Goal: Task Accomplishment & Management: Manage account settings

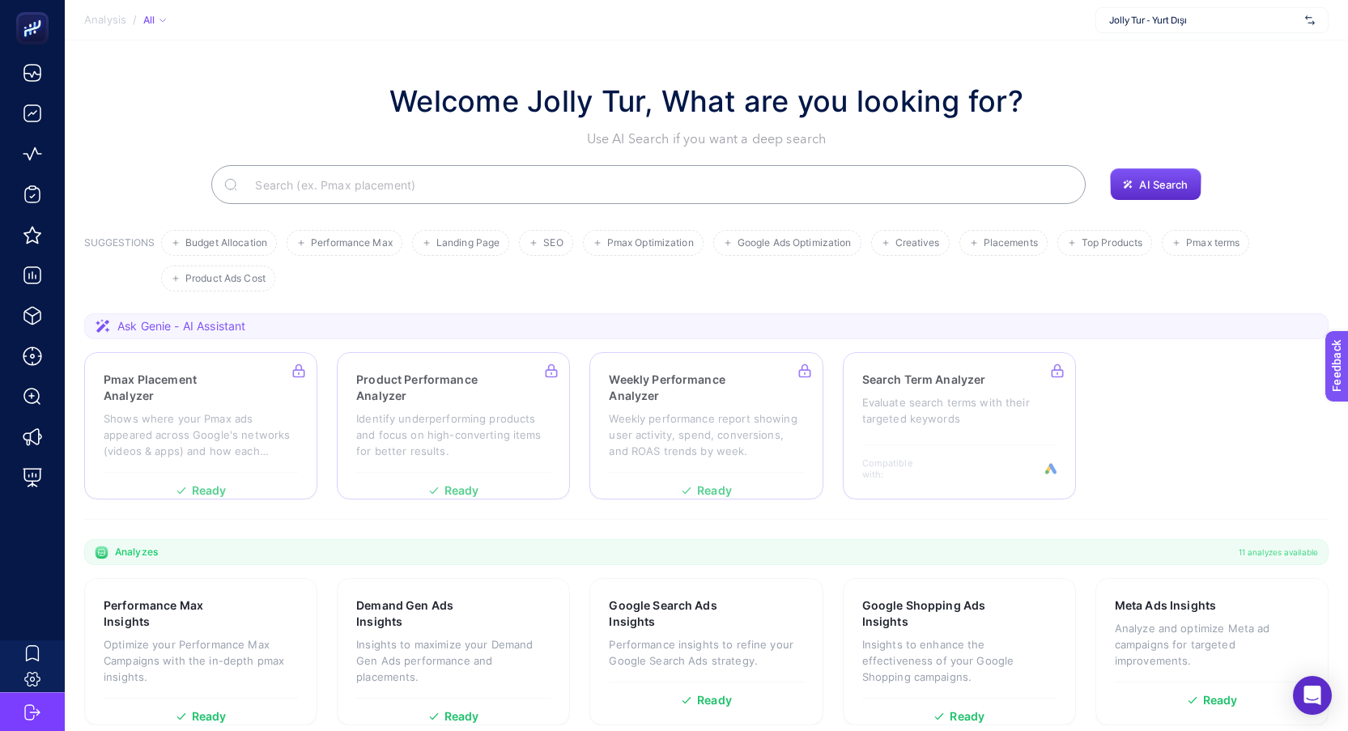
click at [1177, 25] on span "Jolly Tur - Yurt Dışı" at bounding box center [1203, 20] width 189 height 13
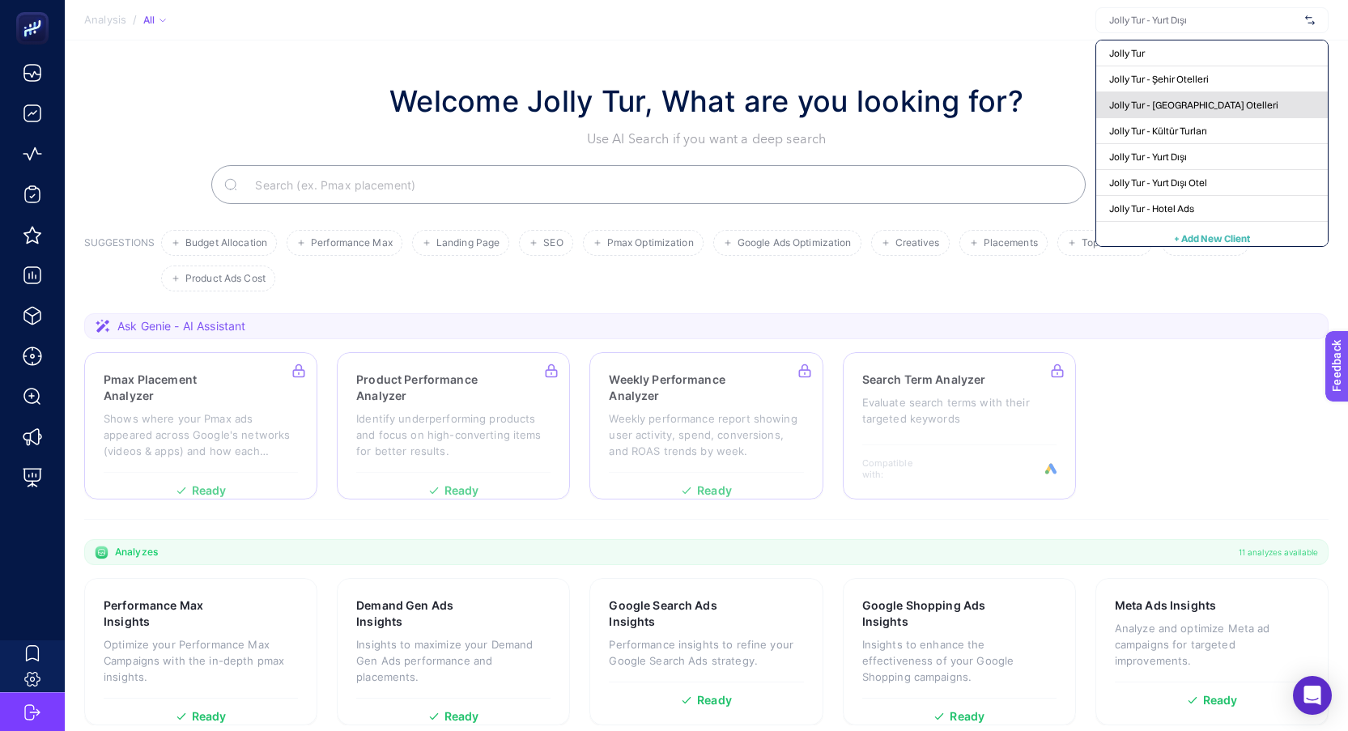
click at [1181, 103] on span "Jolly Tur - [GEOGRAPHIC_DATA] Otelleri" at bounding box center [1193, 105] width 169 height 13
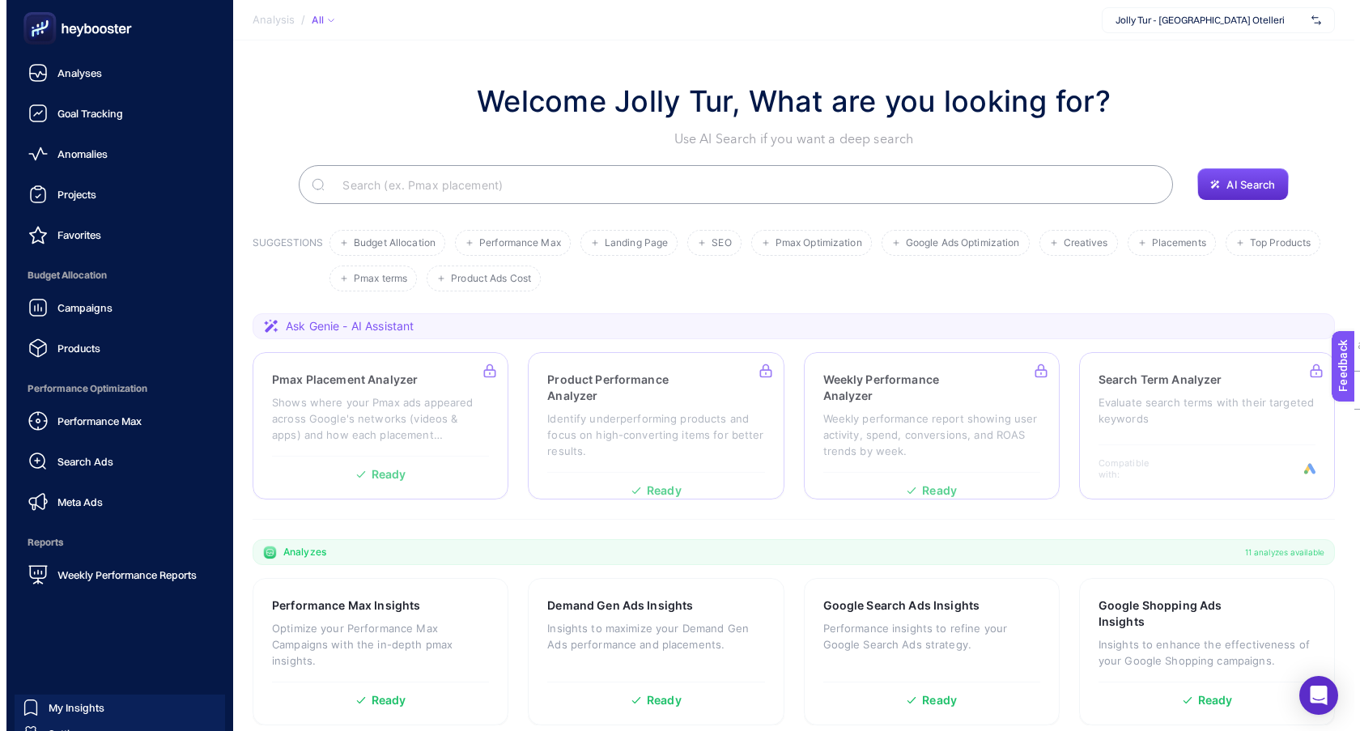
scroll to position [54, 0]
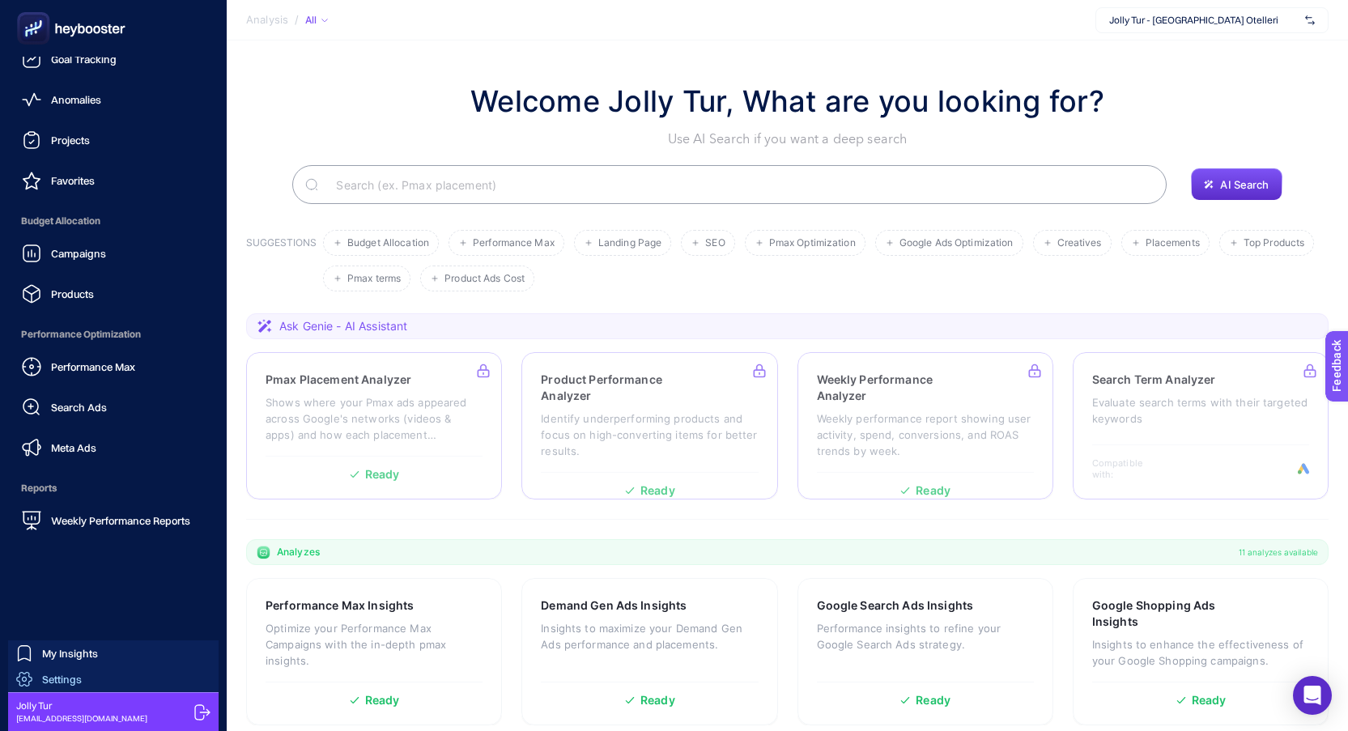
click at [83, 677] on link "Settings" at bounding box center [113, 679] width 210 height 26
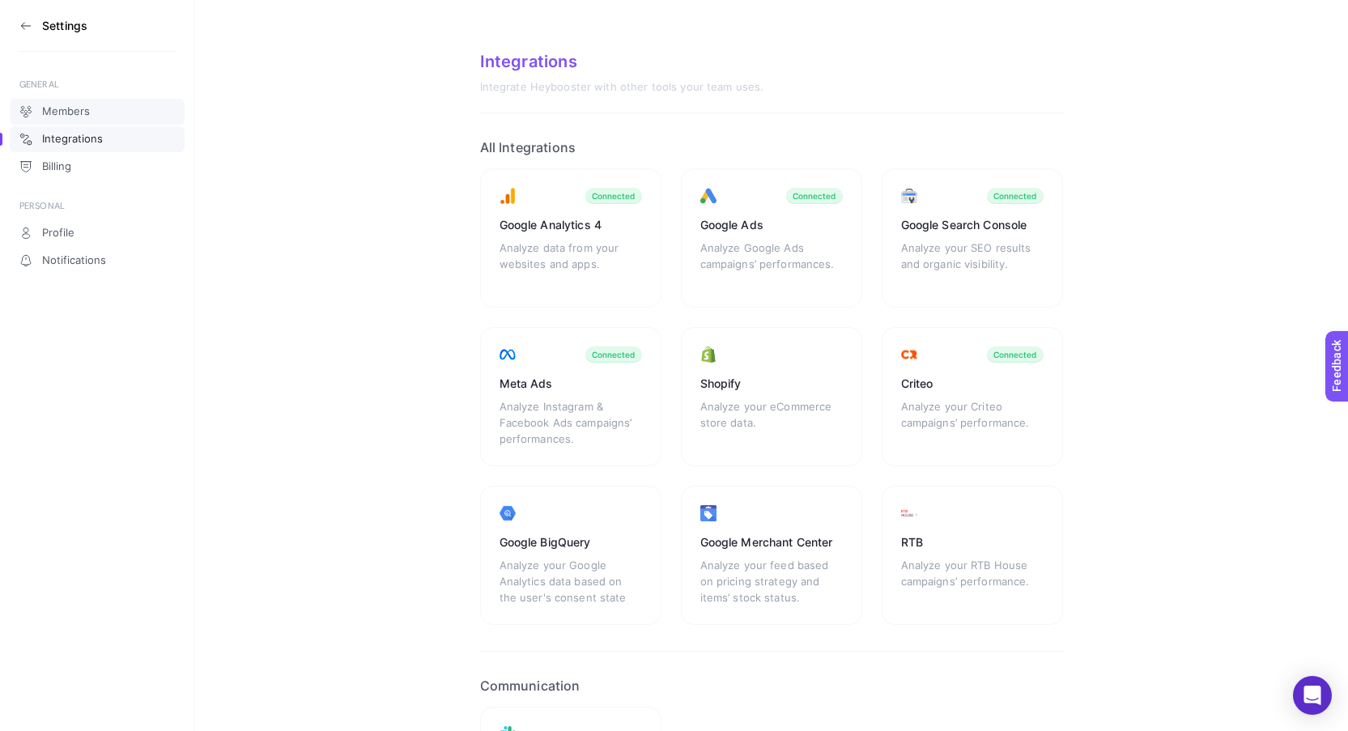
click at [93, 103] on link "Members" at bounding box center [97, 112] width 175 height 26
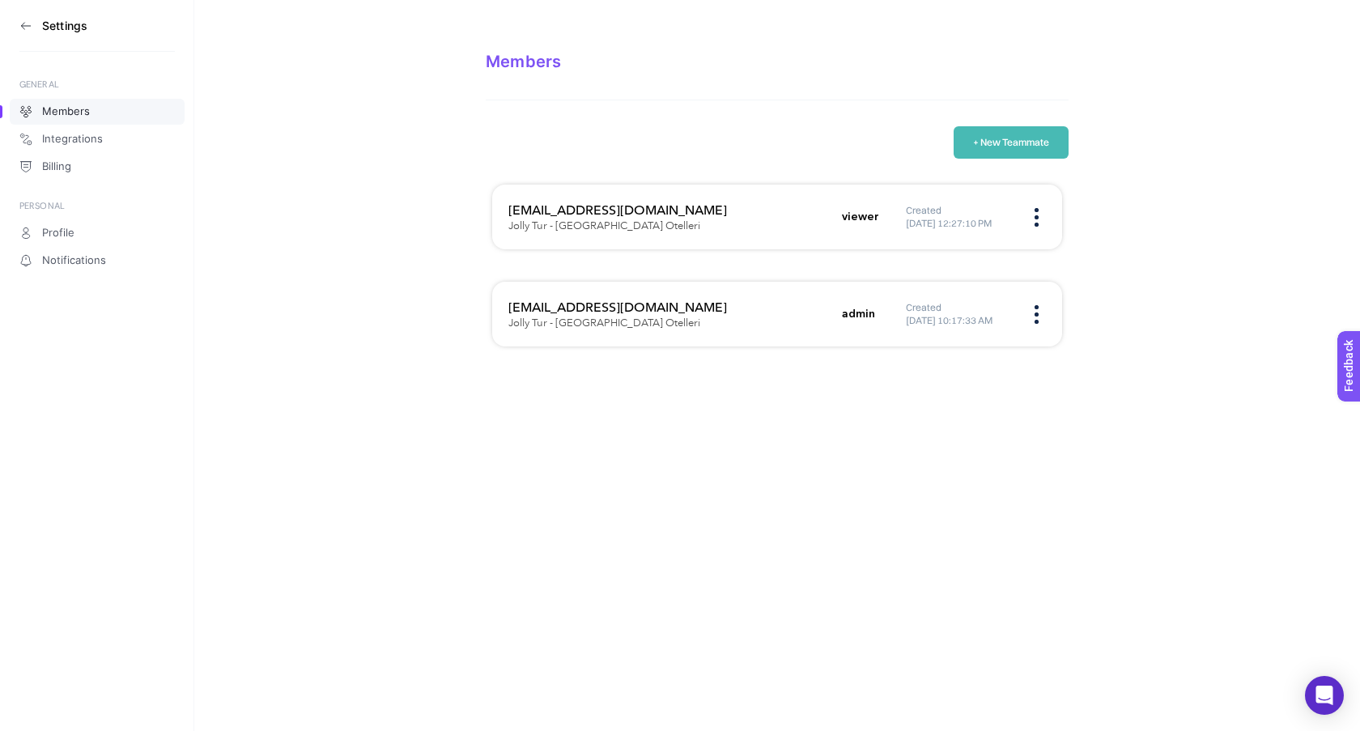
click at [1024, 146] on button "+ New Teammate" at bounding box center [1010, 142] width 115 height 32
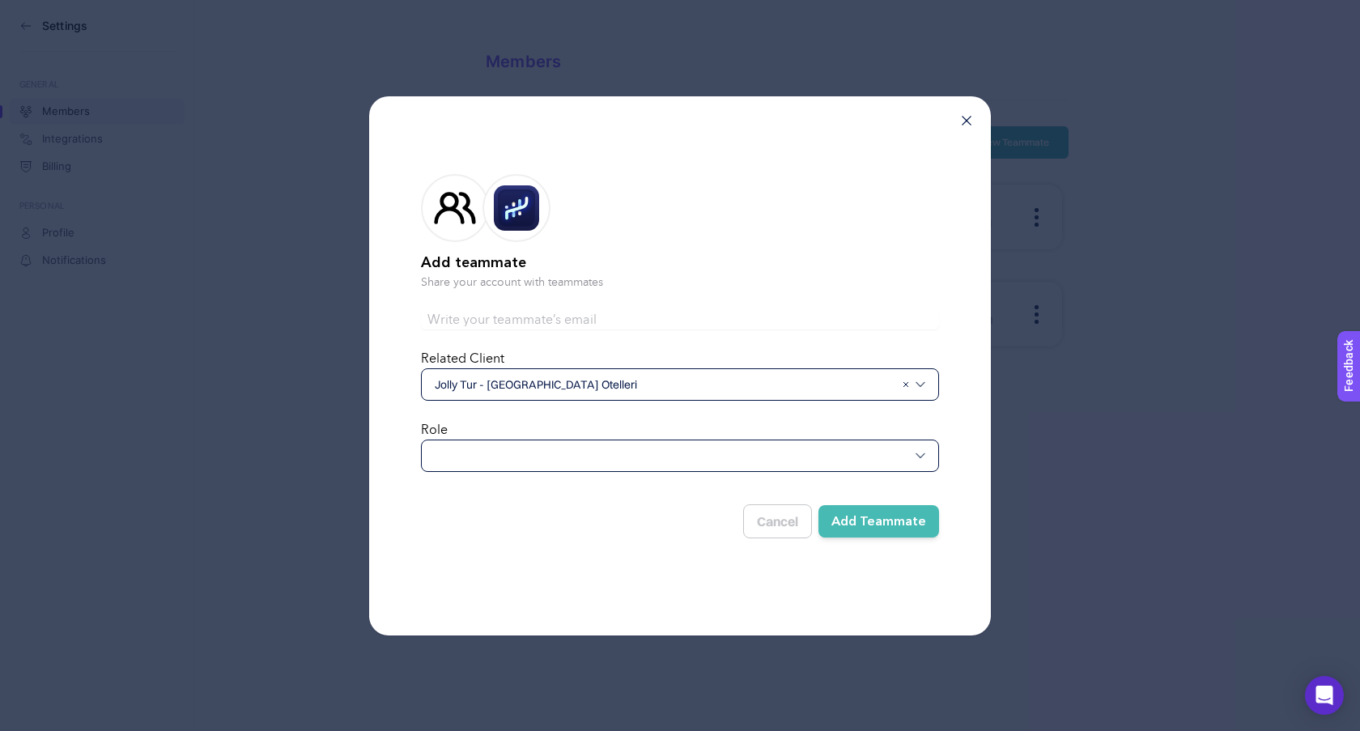
click at [553, 456] on div at bounding box center [680, 456] width 518 height 32
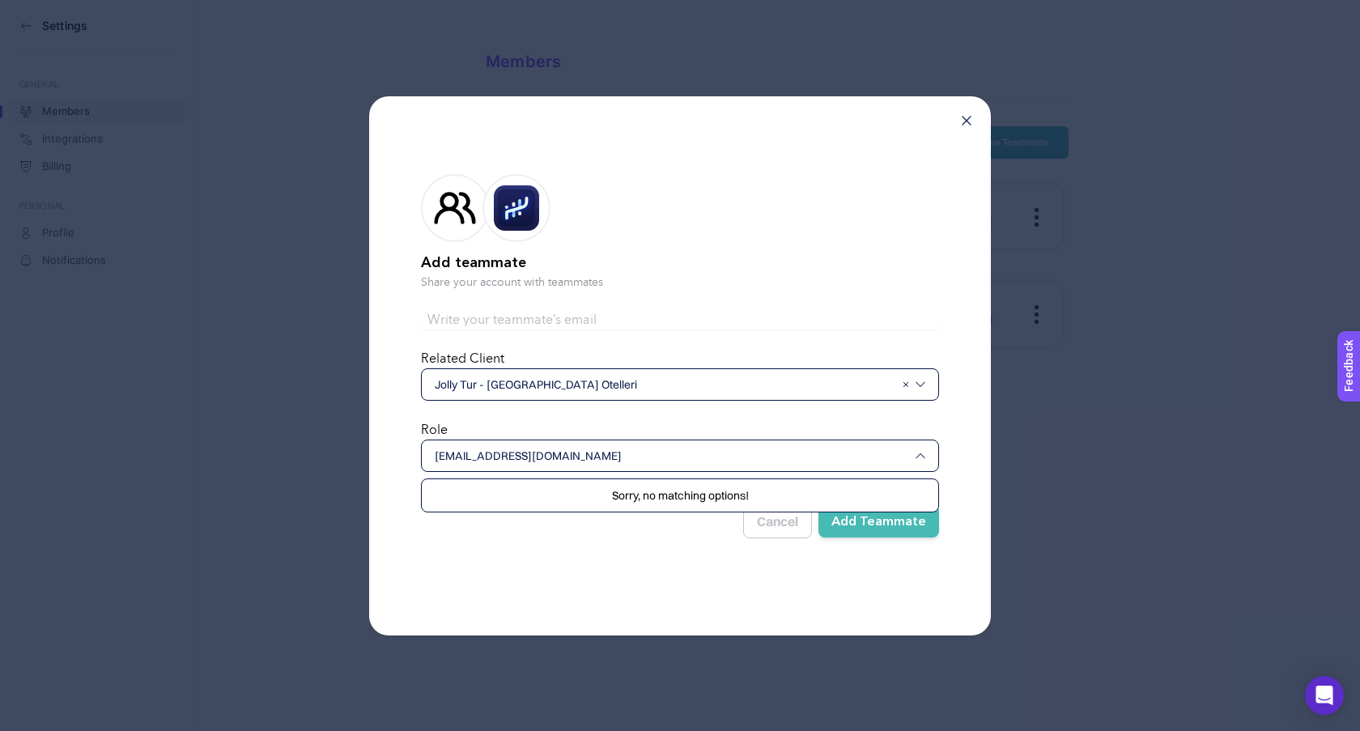
type input "[EMAIL_ADDRESS][DOMAIN_NAME]"
click at [673, 597] on div "Add teammate Share your account with teammates Related Client Jolly Tur - [GEOG…" at bounding box center [680, 365] width 622 height 539
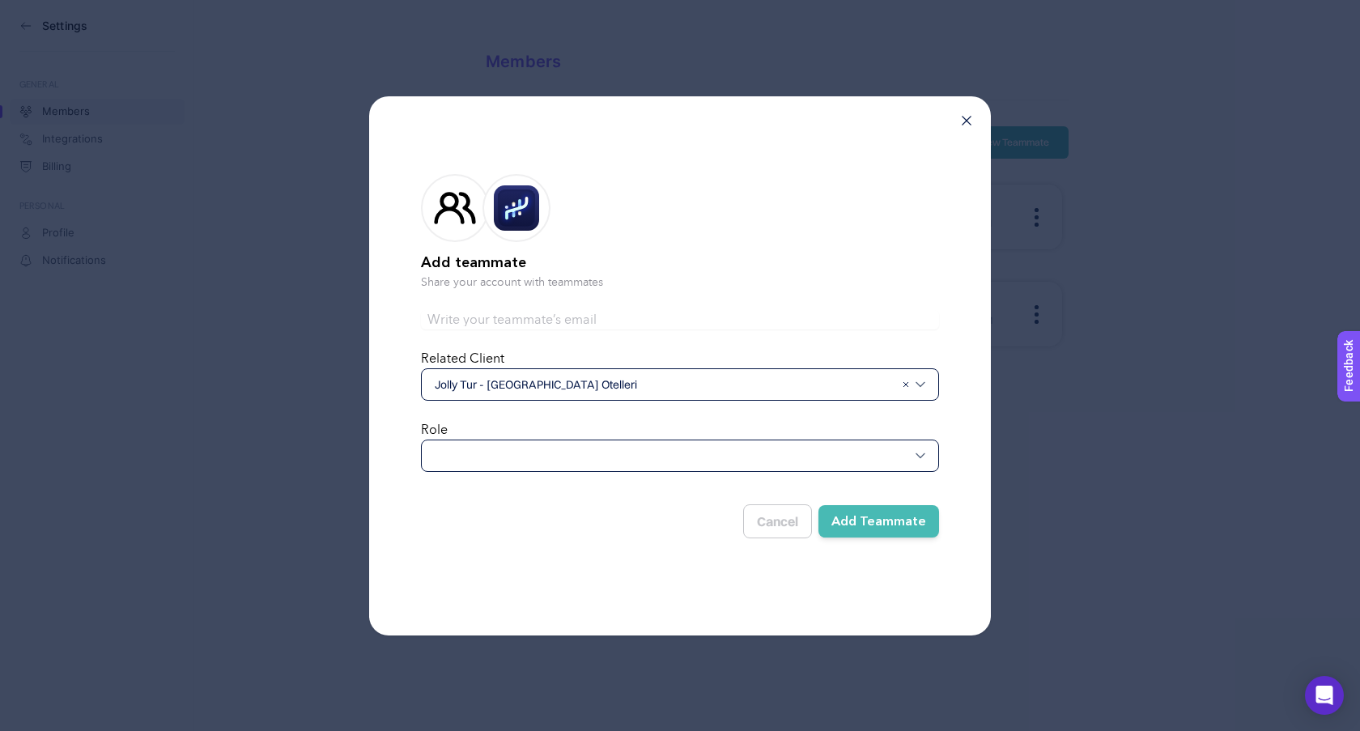
click at [743, 391] on span "Jolly Tur - [GEOGRAPHIC_DATA] Otelleri" at bounding box center [665, 384] width 460 height 16
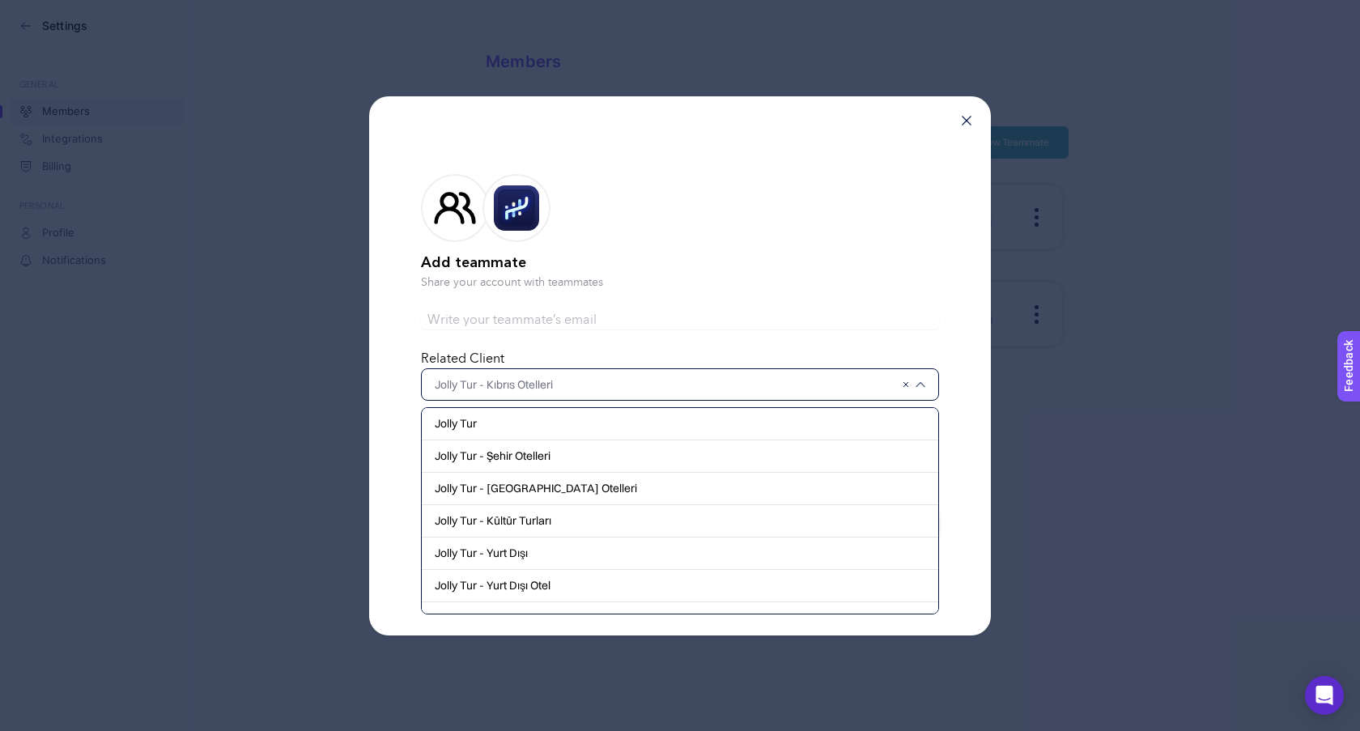
click at [809, 304] on form "Add teammate Share your account with teammates Related Client [PERSON_NAME] [PE…" at bounding box center [680, 353] width 518 height 410
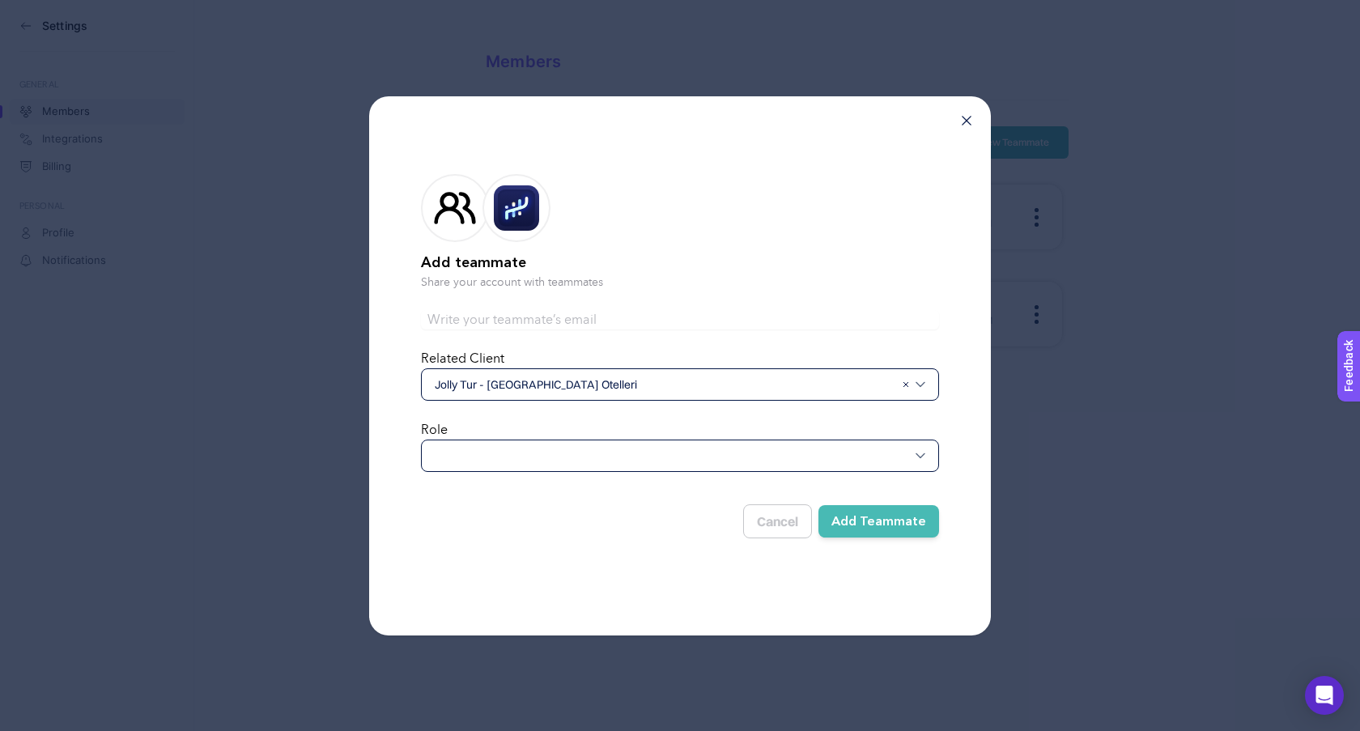
click at [750, 312] on input "text" at bounding box center [680, 319] width 518 height 19
type input "[EMAIL_ADDRESS][DOMAIN_NAME]"
click at [575, 461] on div at bounding box center [680, 456] width 518 height 32
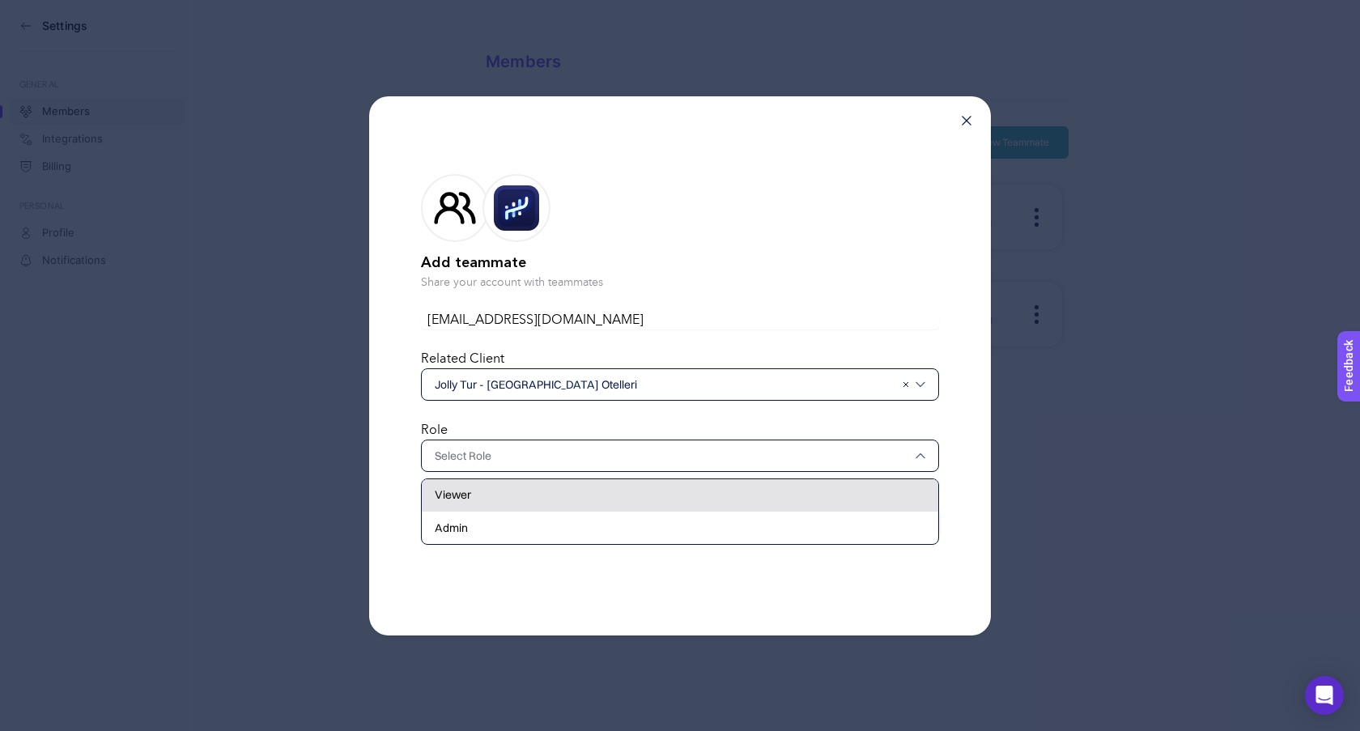
click at [543, 499] on div "Viewer" at bounding box center [680, 495] width 516 height 32
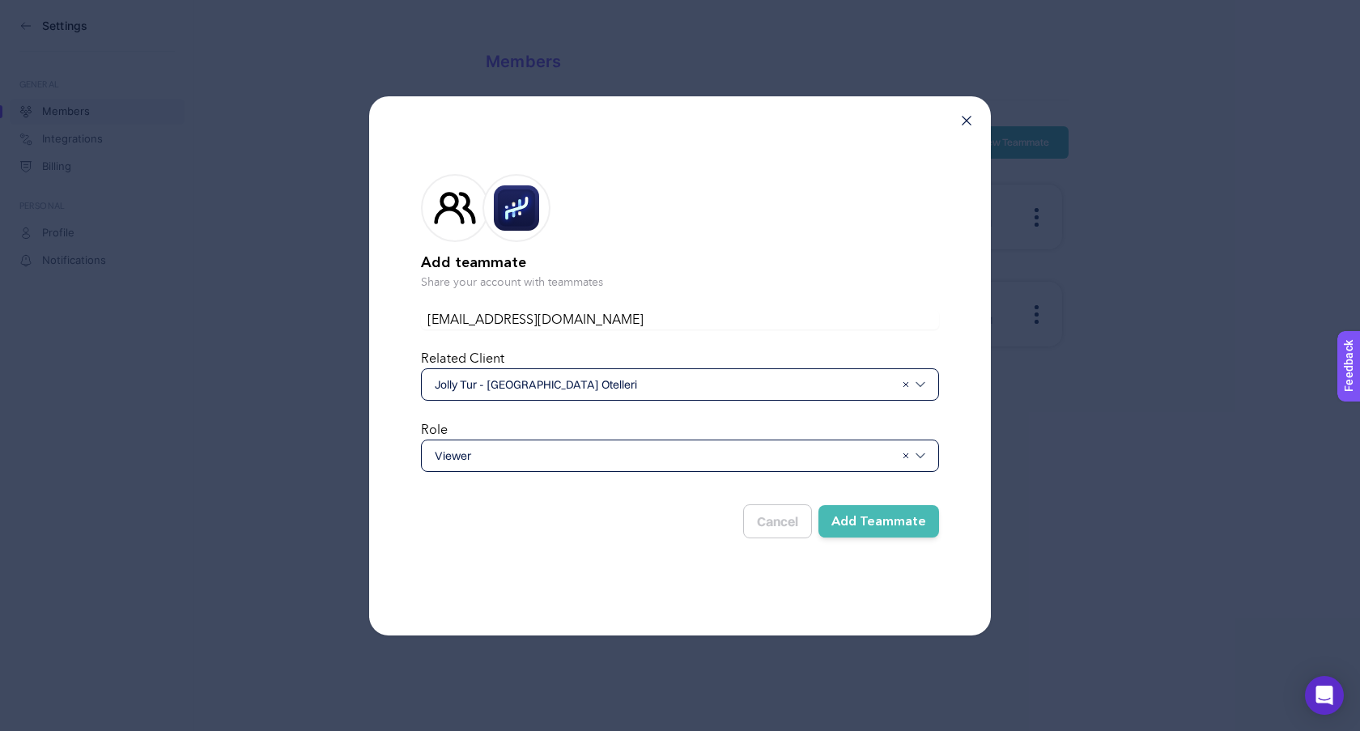
click at [908, 530] on button "Add Teammate" at bounding box center [878, 521] width 121 height 32
